Goal: Task Accomplishment & Management: Complete application form

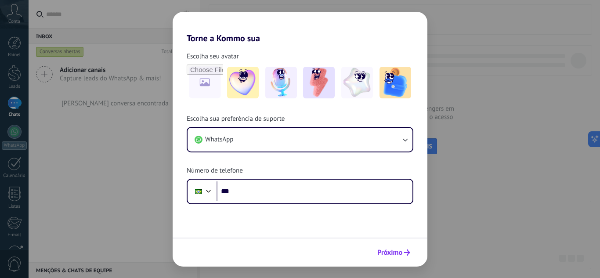
click at [395, 252] on span "Próximo" at bounding box center [390, 253] width 25 height 6
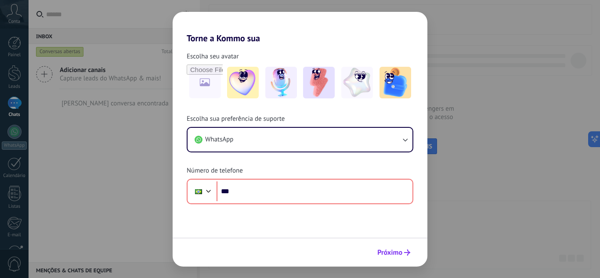
click at [400, 257] on button "Próximo" at bounding box center [394, 252] width 41 height 15
click at [400, 254] on span "Próximo" at bounding box center [390, 253] width 25 height 6
click at [286, 121] on div "Escolha sua preferência de suporte WhatsApp Número de telefone Phone ***" at bounding box center [300, 160] width 255 height 90
click at [163, 43] on div "Torne a Kommo sua Escolha seu avatar Escolha sua preferência de suporte WhatsAp…" at bounding box center [300, 139] width 600 height 278
click at [14, 8] on div "Torne a Kommo sua Escolha seu avatar Escolha sua preferência de suporte WhatsAp…" at bounding box center [300, 139] width 600 height 278
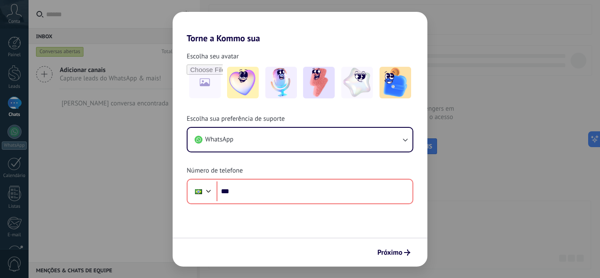
click at [545, 121] on div "Torne a Kommo sua Escolha seu avatar Escolha sua preferência de suporte WhatsAp…" at bounding box center [300, 139] width 600 height 278
click at [385, 247] on button "Próximo" at bounding box center [394, 252] width 41 height 15
click at [204, 56] on span "Escolha seu avatar" at bounding box center [213, 56] width 52 height 9
click at [148, 40] on div "Torne a Kommo sua Escolha seu avatar Escolha sua preferência de suporte WhatsAp…" at bounding box center [300, 139] width 600 height 278
click at [77, 141] on div "Torne a Kommo sua Escolha seu avatar Escolha sua preferência de suporte WhatsAp…" at bounding box center [300, 139] width 600 height 278
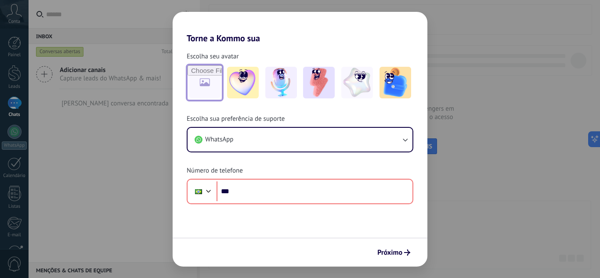
click at [206, 73] on input "file" at bounding box center [205, 82] width 34 height 34
click at [382, 258] on button "Próximo" at bounding box center [394, 252] width 41 height 15
click at [369, 46] on div "Escolha seu avatar [PERSON_NAME] sua preferência de suporte WhatsApp Número de …" at bounding box center [300, 124] width 255 height 161
